Goal: Use online tool/utility: Utilize a website feature to perform a specific function

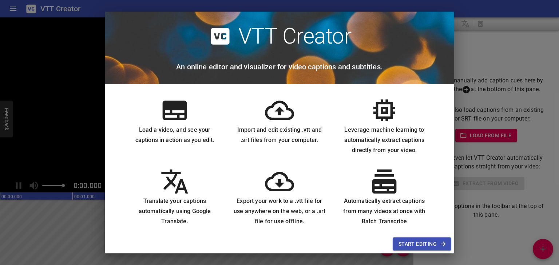
click at [435, 246] on span "Start Editing" at bounding box center [421, 244] width 47 height 9
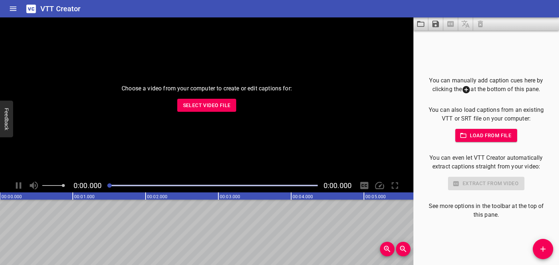
click at [541, 243] on button "Add Cue" at bounding box center [542, 249] width 20 height 20
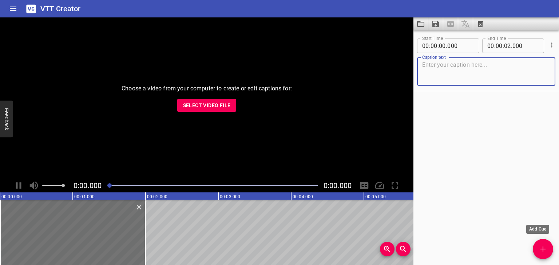
click at [544, 248] on icon "Add Cue" at bounding box center [542, 249] width 9 height 9
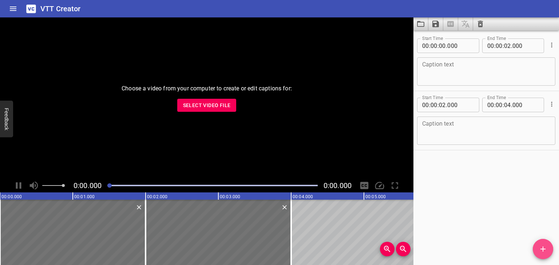
click at [544, 248] on icon "Add Cue" at bounding box center [542, 249] width 9 height 9
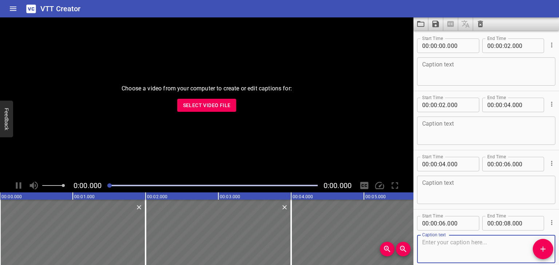
click at [471, 124] on textarea at bounding box center [486, 131] width 128 height 21
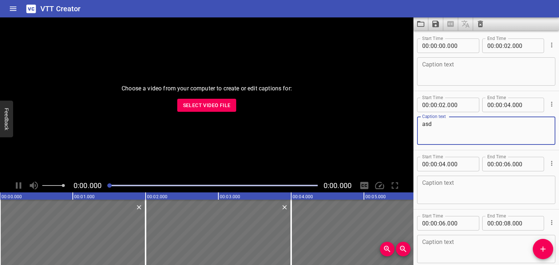
type textarea "asd"
click at [464, 65] on textarea at bounding box center [486, 71] width 128 height 21
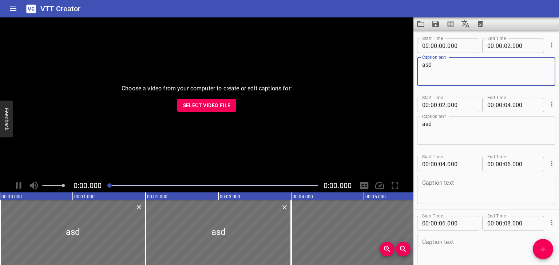
scroll to position [36, 0]
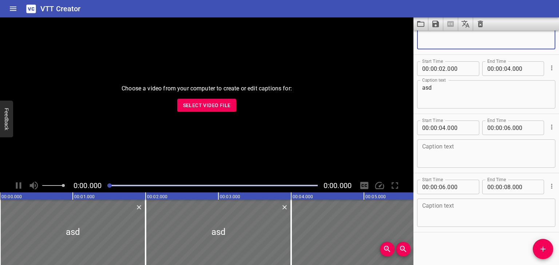
type textarea "asd"
click at [477, 208] on textarea at bounding box center [486, 213] width 128 height 21
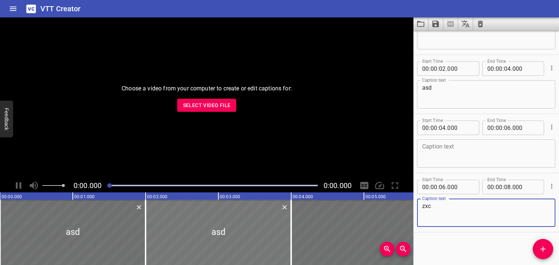
type textarea "zxc"
click at [230, 223] on div at bounding box center [217, 232] width 145 height 65
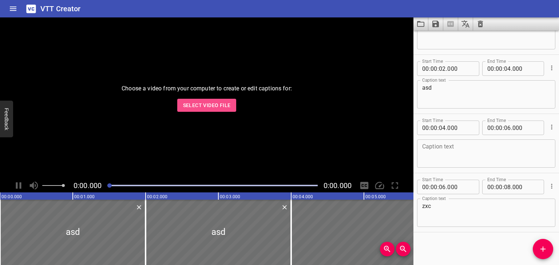
drag, startPoint x: 213, startPoint y: 109, endPoint x: 78, endPoint y: 176, distance: 151.1
click at [82, 175] on div "Choose a video from your computer to create or edit captions for: Select Video …" at bounding box center [206, 97] width 413 height 161
click at [112, 185] on div at bounding box center [109, 186] width 4 height 4
drag, startPoint x: 121, startPoint y: 186, endPoint x: 137, endPoint y: 186, distance: 16.7
click at [137, 186] on div "Play progress" at bounding box center [212, 185] width 210 height 1
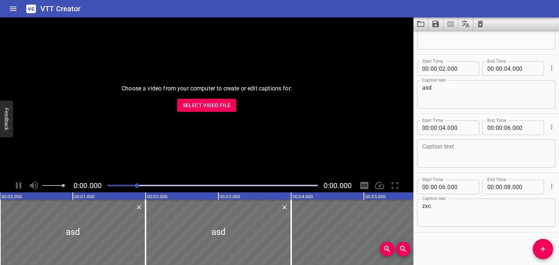
drag, startPoint x: 145, startPoint y: 186, endPoint x: 242, endPoint y: 188, distance: 96.8
click at [227, 189] on div at bounding box center [212, 186] width 219 height 10
click at [456, 72] on input "number" at bounding box center [460, 68] width 27 height 15
type input "000"
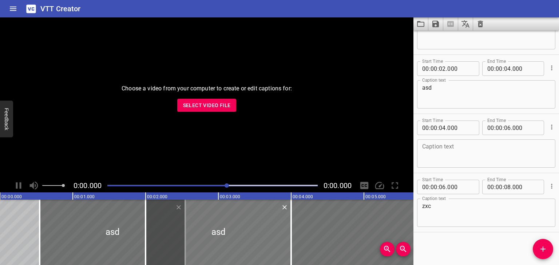
drag, startPoint x: 159, startPoint y: 221, endPoint x: 180, endPoint y: 221, distance: 21.8
type input "545"
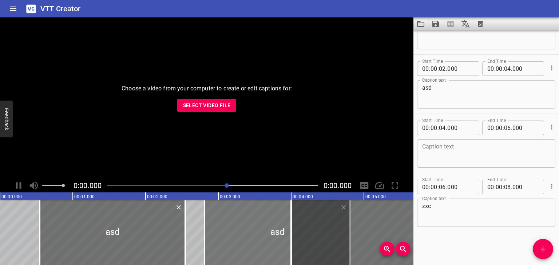
click at [215, 230] on div at bounding box center [276, 232] width 145 height 65
